Goal: Use online tool/utility: Utilize a website feature to perform a specific function

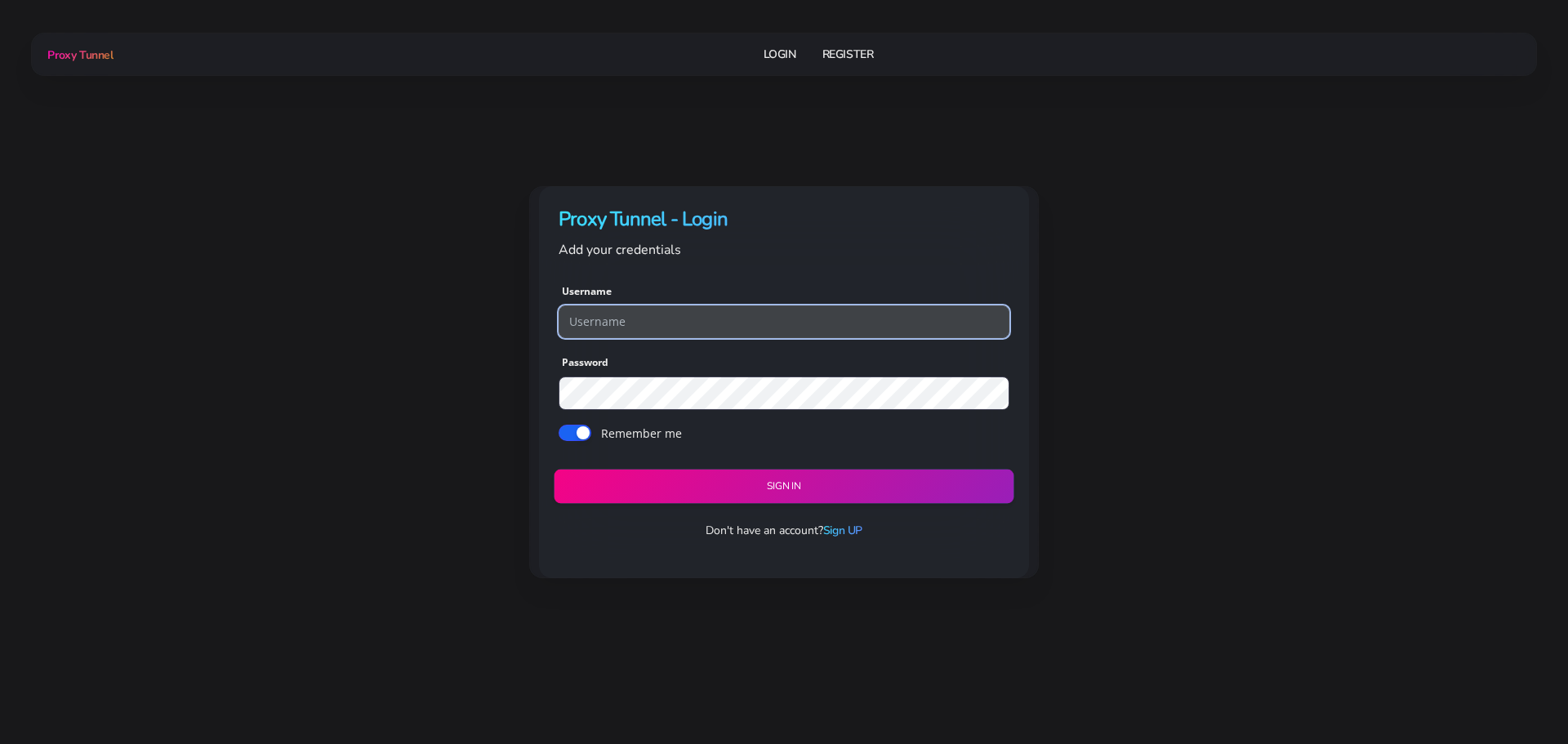
type input "georgeo1"
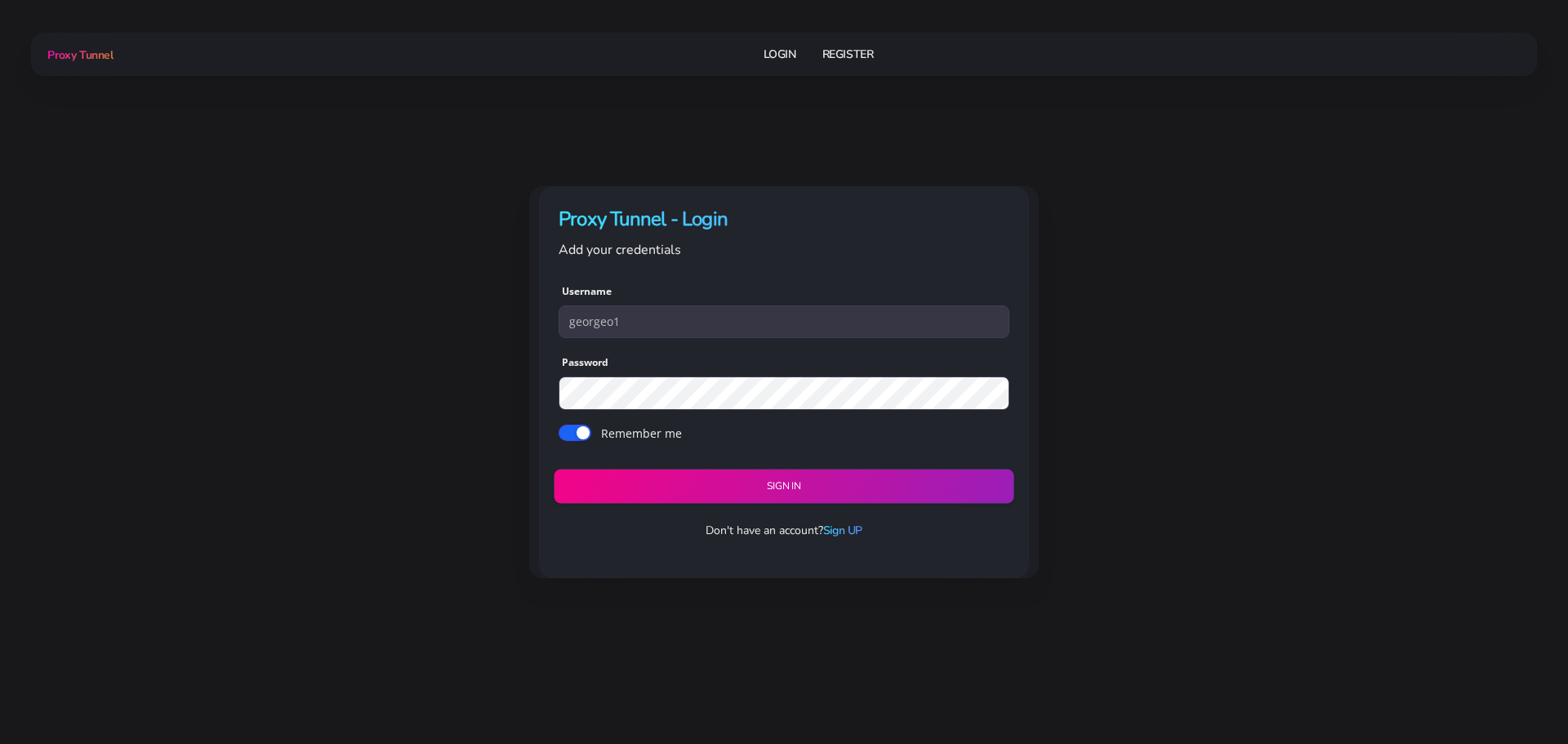
click at [753, 482] on button "Sign in" at bounding box center [784, 486] width 460 height 34
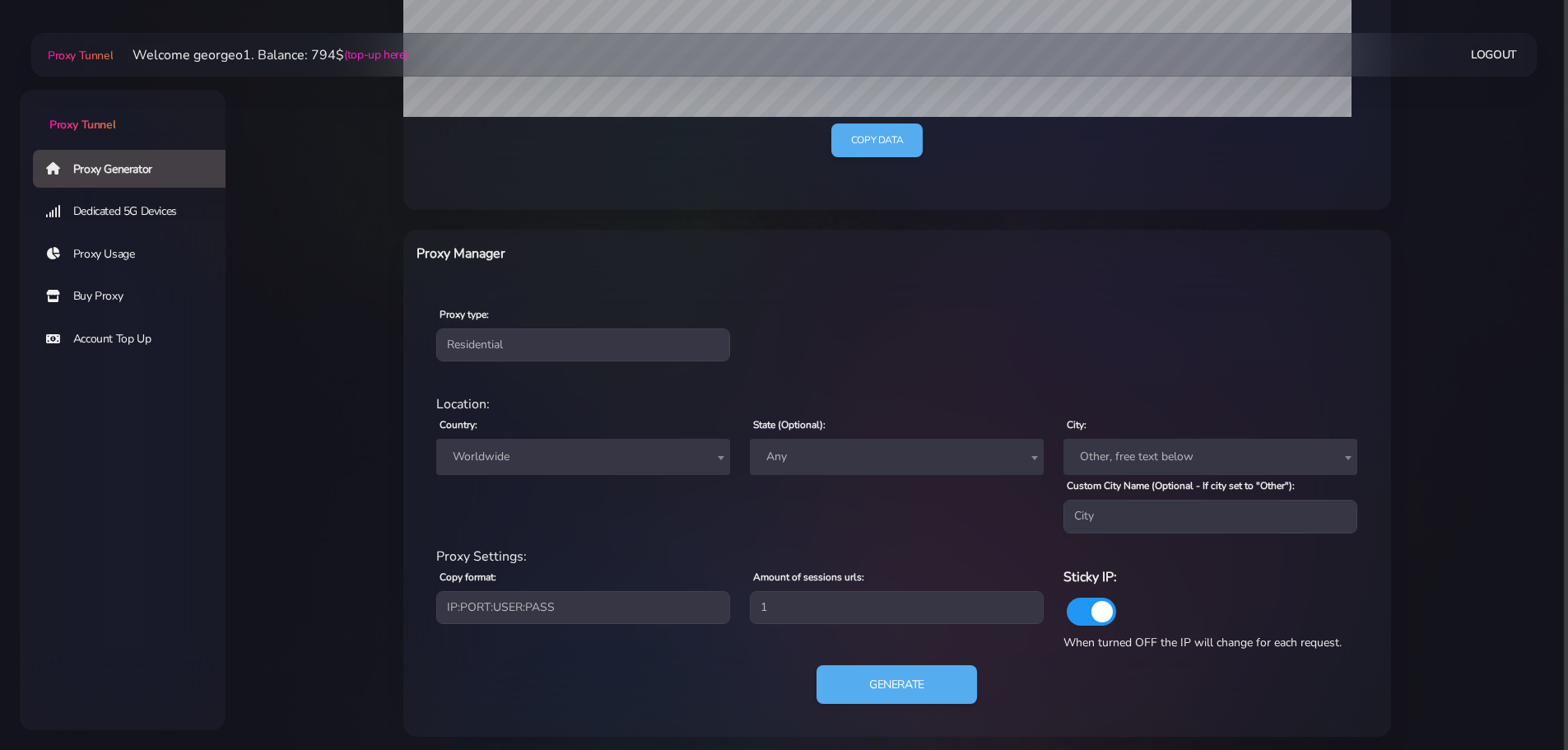
scroll to position [468, 0]
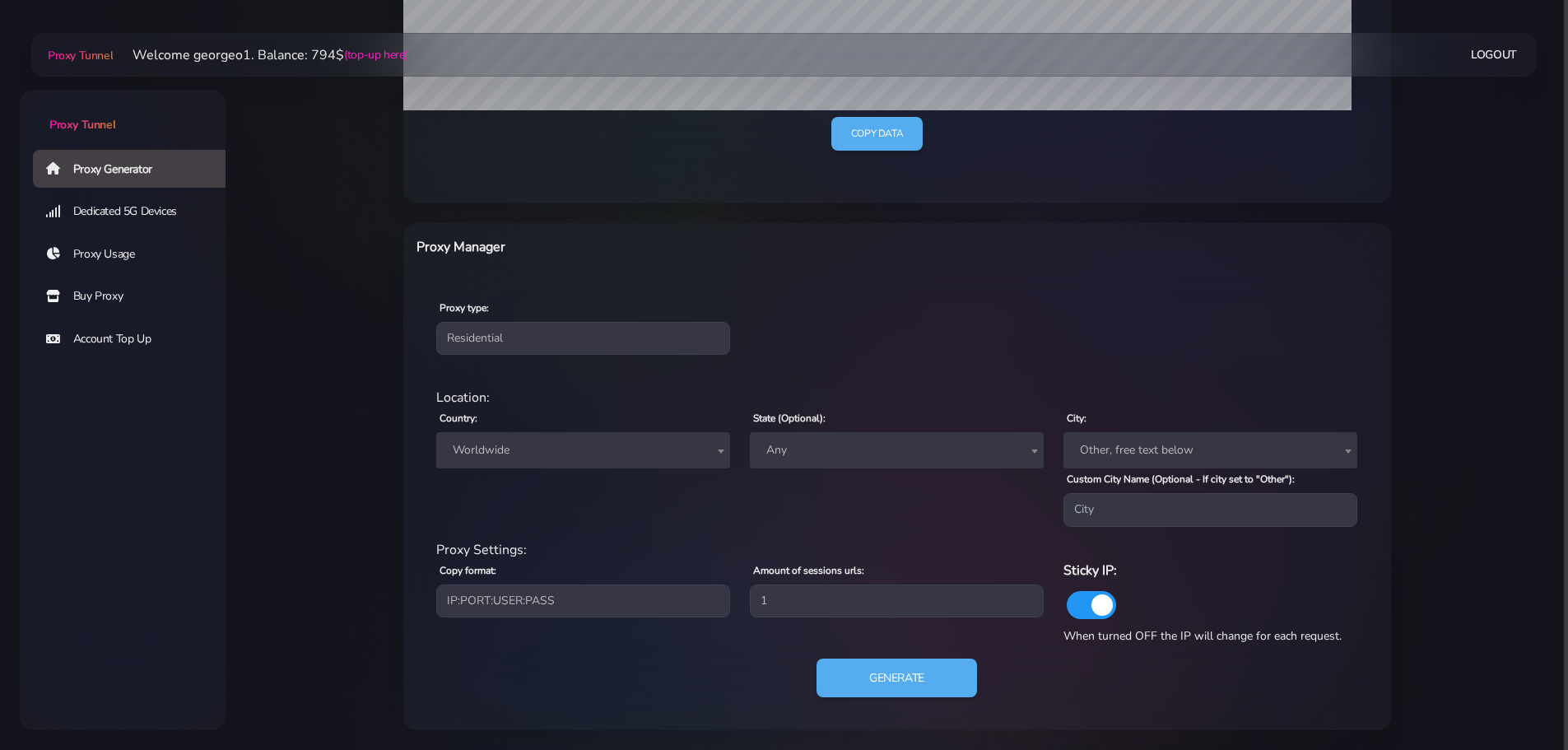
click at [539, 440] on span "Worldwide" at bounding box center [583, 450] width 274 height 23
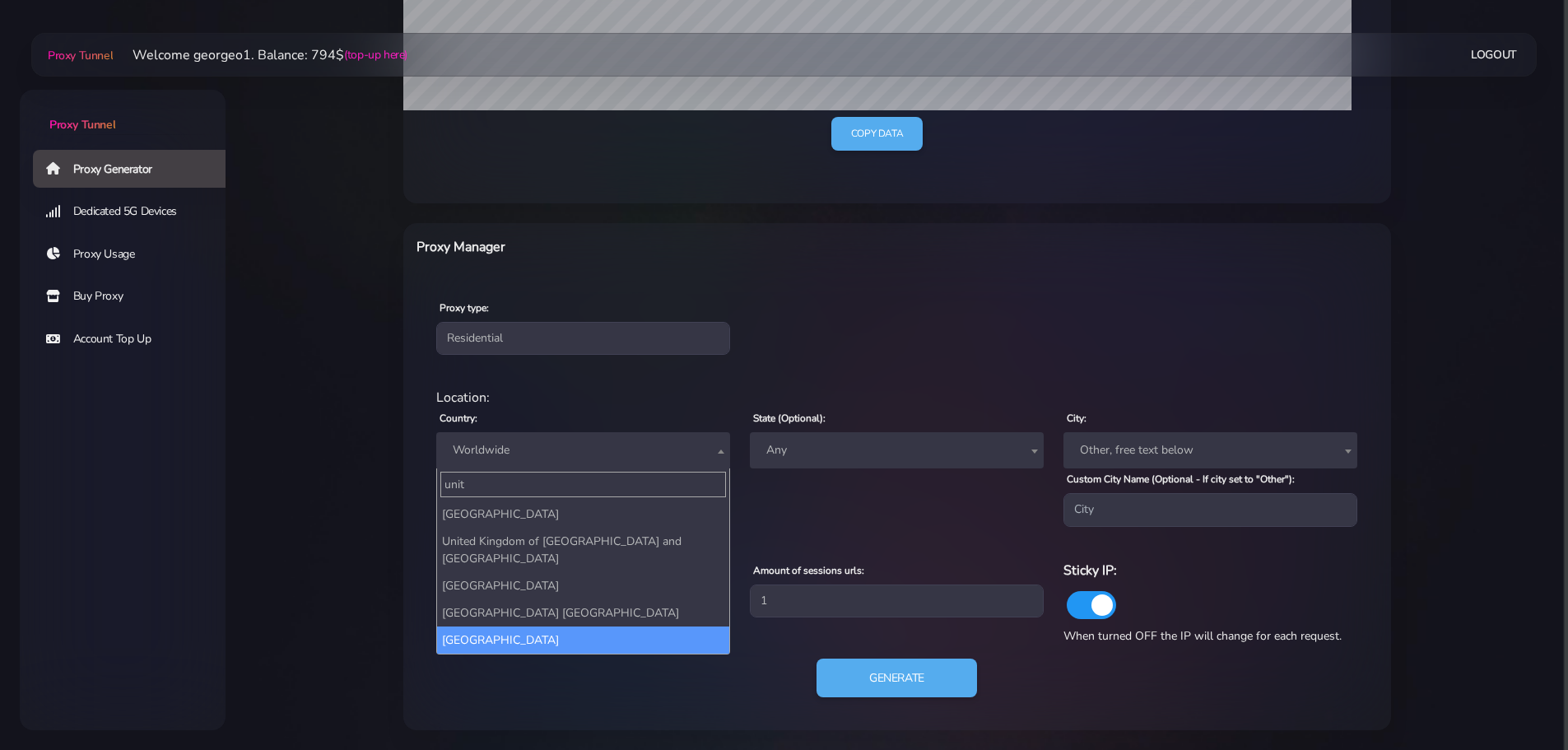
type input "unit"
select select "US"
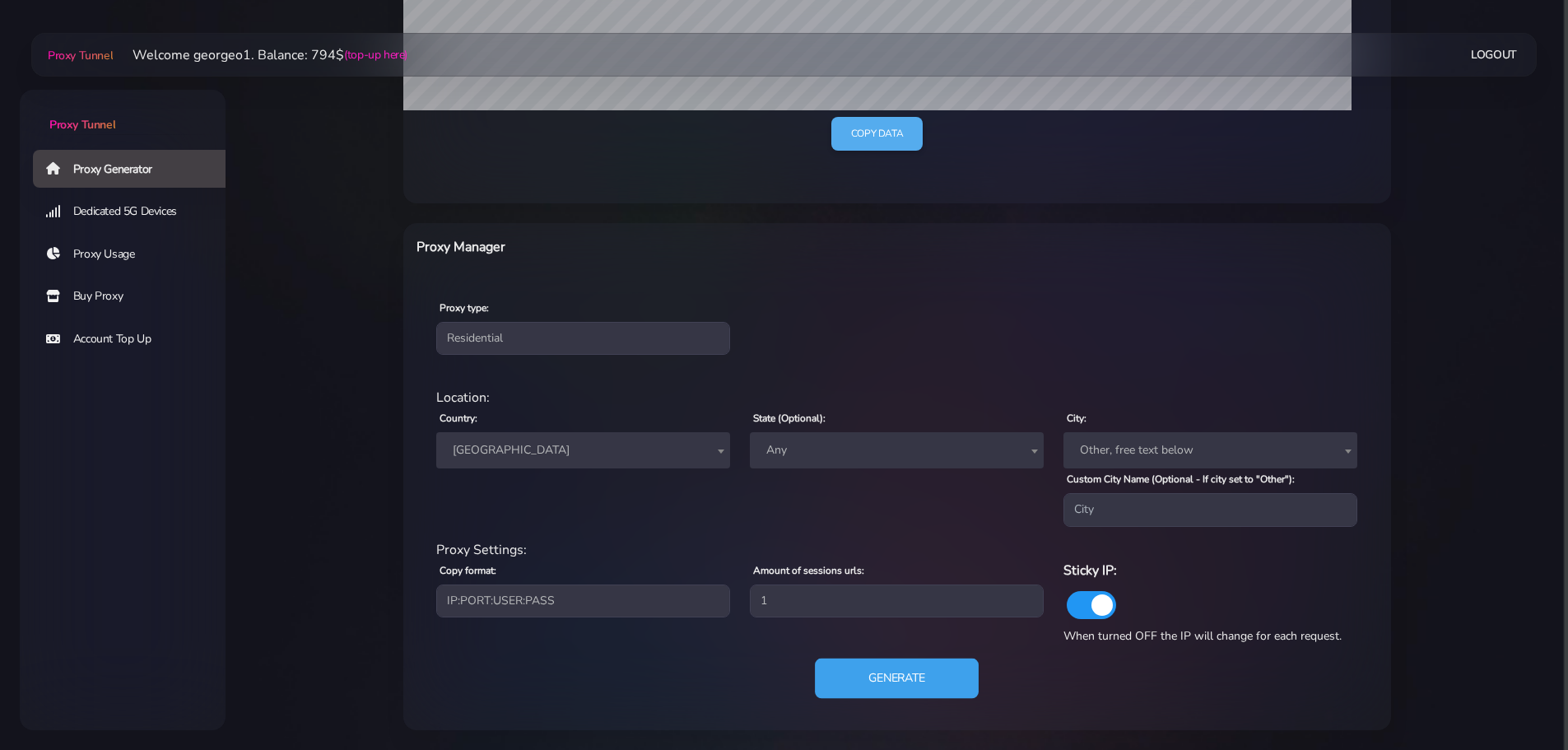
click at [911, 671] on button "Generate" at bounding box center [897, 677] width 164 height 41
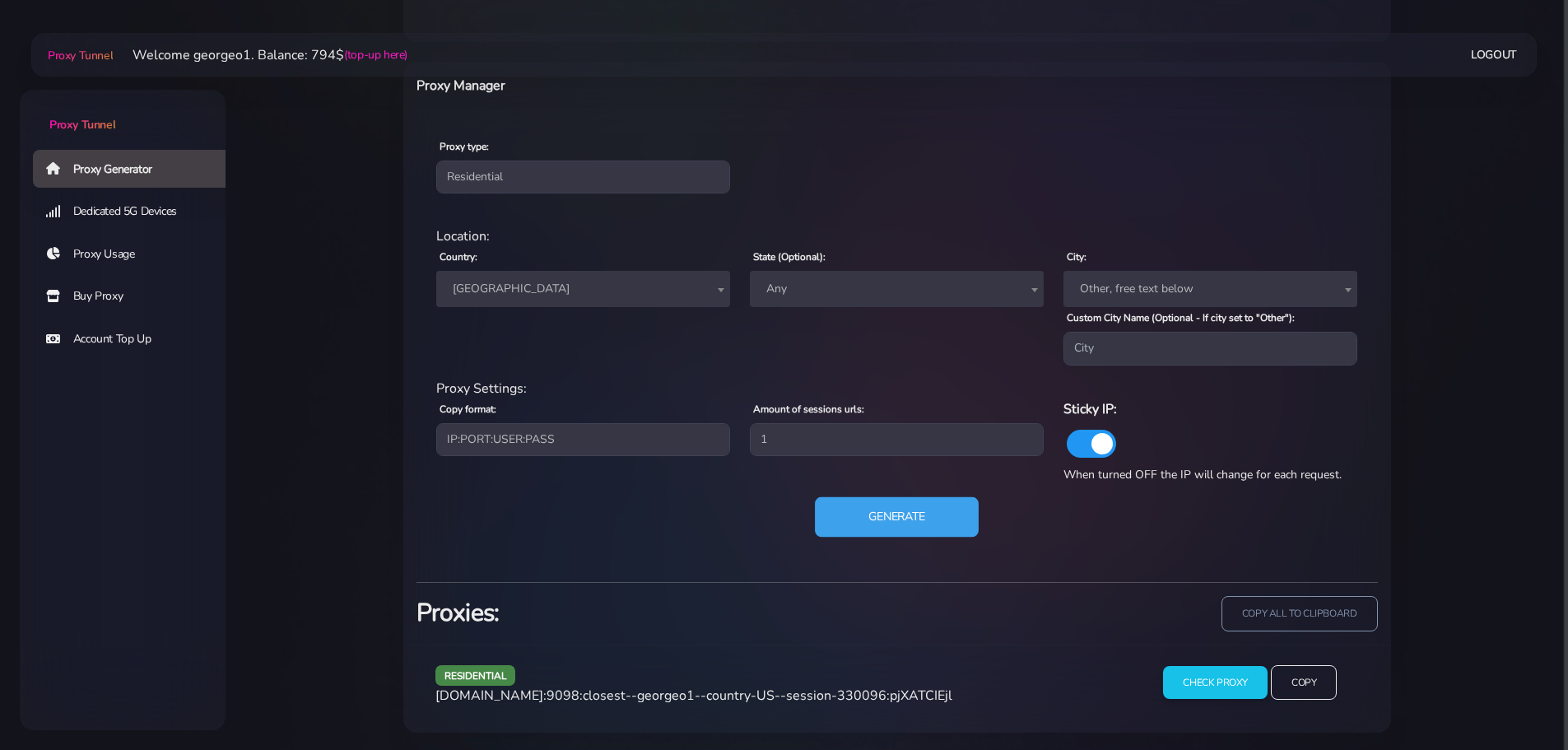
scroll to position [632, 0]
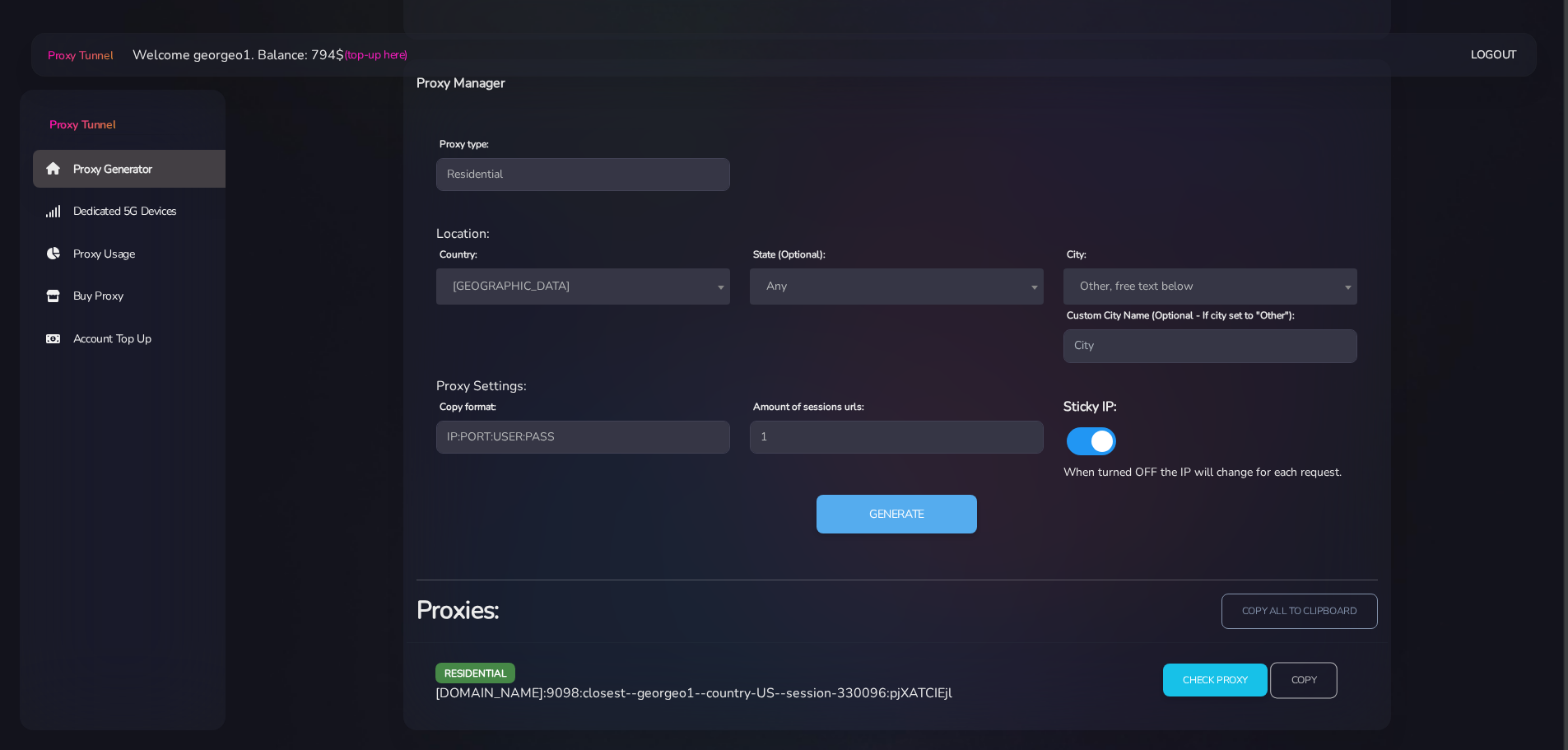
click at [1305, 686] on input "Copy" at bounding box center [1303, 680] width 68 height 36
